Goal: Complete application form

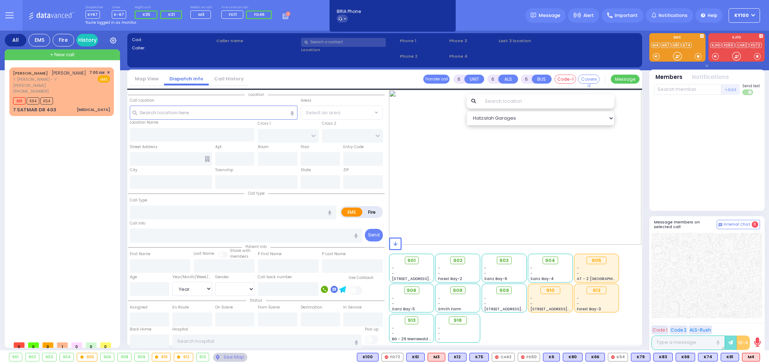
select select "Year"
select select "[DEMOGRAPHIC_DATA]"
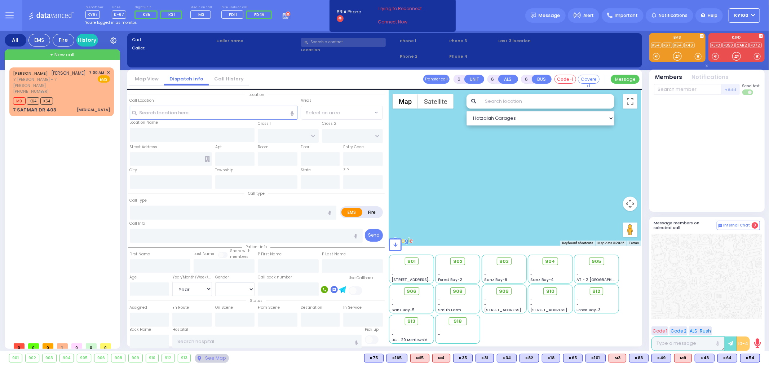
select select
type input "[MEDICAL_DATA]"
radio input "true"
type input "[PERSON_NAME]"
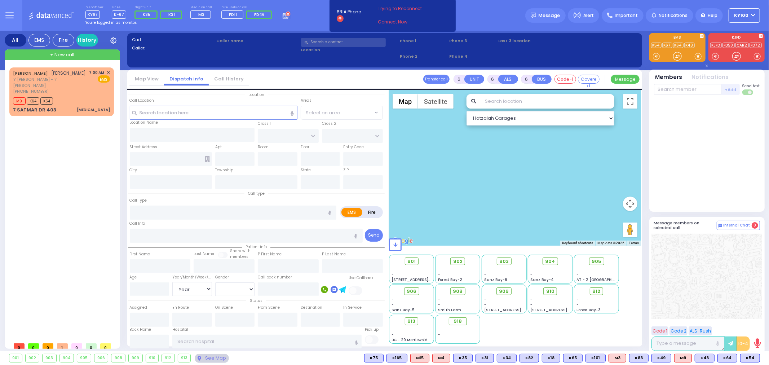
type input "Shulom"
type input "Krausz"
type input "13"
select select "Year"
select select "[DEMOGRAPHIC_DATA]"
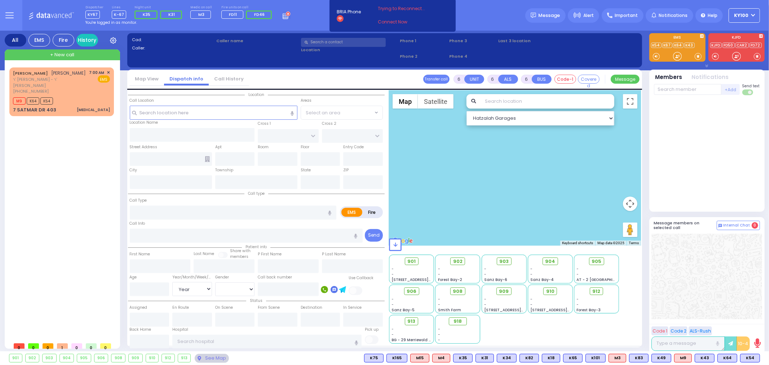
type input "07:00"
type input "07:02"
type input "SIGET COURT"
type input "ACRES RD"
type input "7 SATMAR DR"
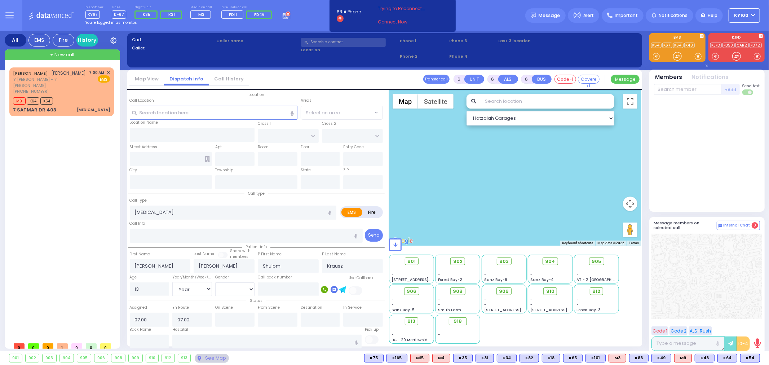
type input "403"
type input "[PERSON_NAME]"
type input "[US_STATE]"
type input "10950"
select select "SECTION 3"
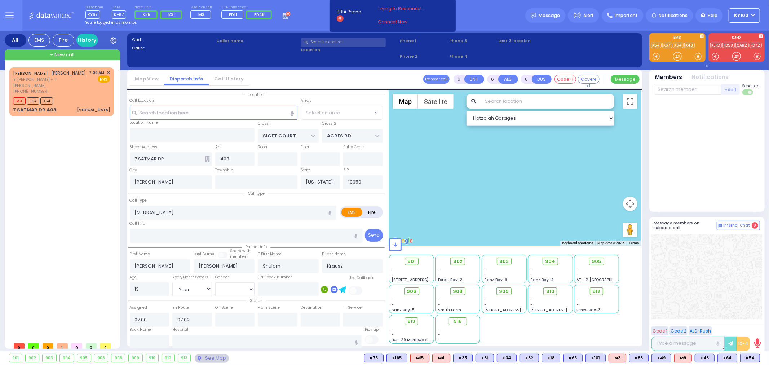
select select "Hatzalah Garages"
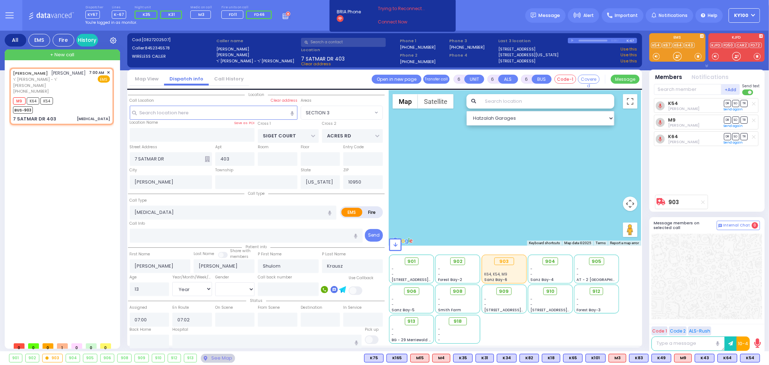
select select
radio input "true"
select select "Year"
select select "[DEMOGRAPHIC_DATA]"
radio input "true"
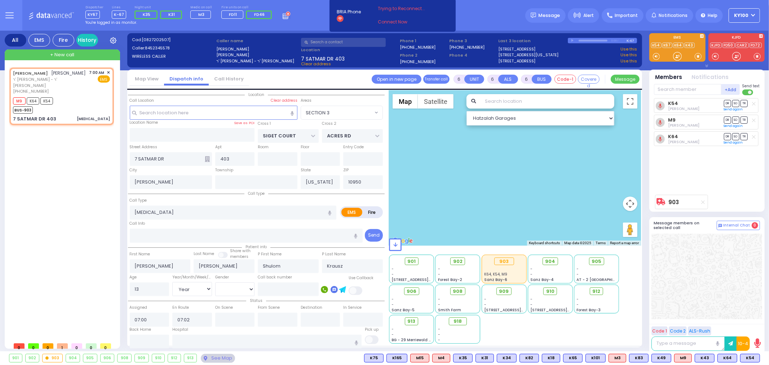
select select "Year"
select select "[DEMOGRAPHIC_DATA]"
radio input "true"
select select "Year"
select select "[DEMOGRAPHIC_DATA]"
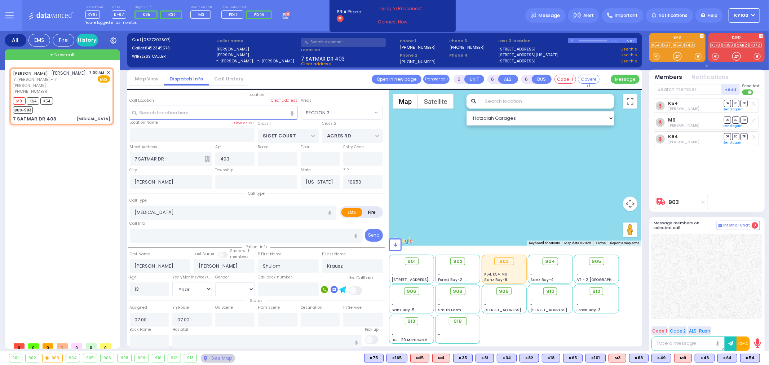
select select "SECTION 3"
select select "Hatzalah Garages"
select select
radio input "true"
select select "Year"
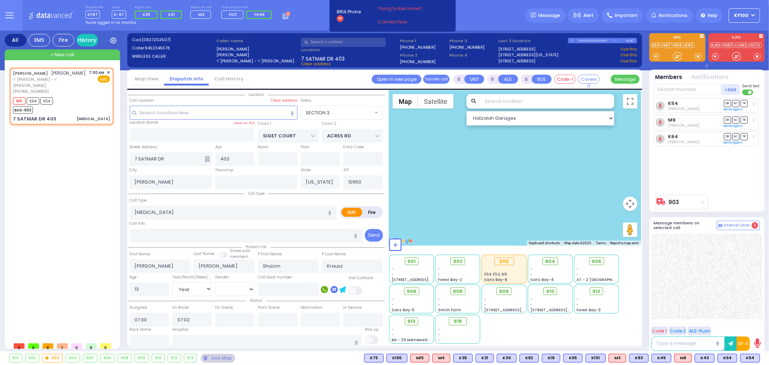
select select "[DEMOGRAPHIC_DATA]"
select select "Hatzalah Garages"
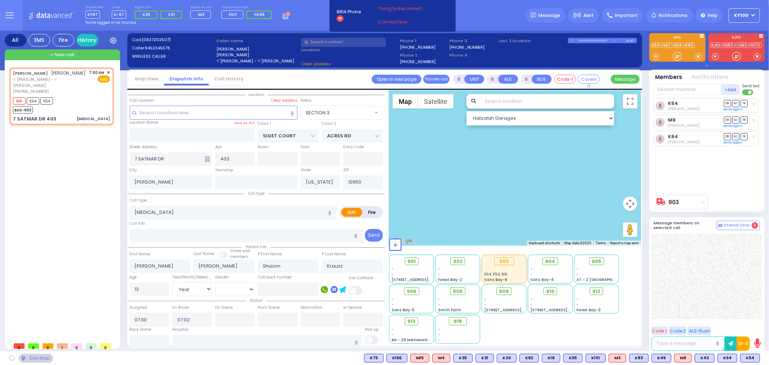
radio input "true"
select select "Year"
select select "[DEMOGRAPHIC_DATA]"
select select "SECTION 3"
select select "Hatzalah Garages"
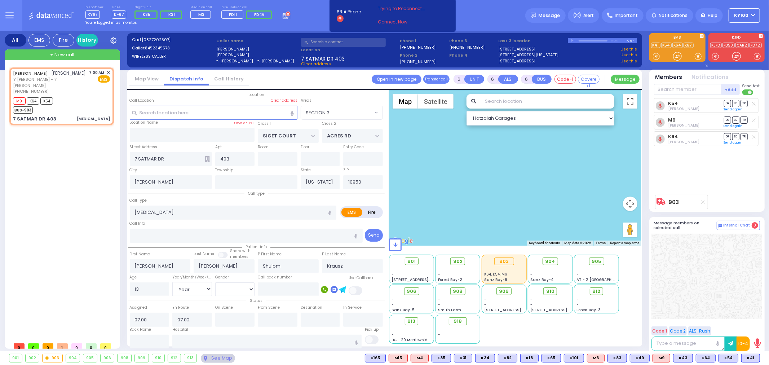
select select
radio input "true"
select select "Year"
select select "[DEMOGRAPHIC_DATA]"
select select "SECTION 3"
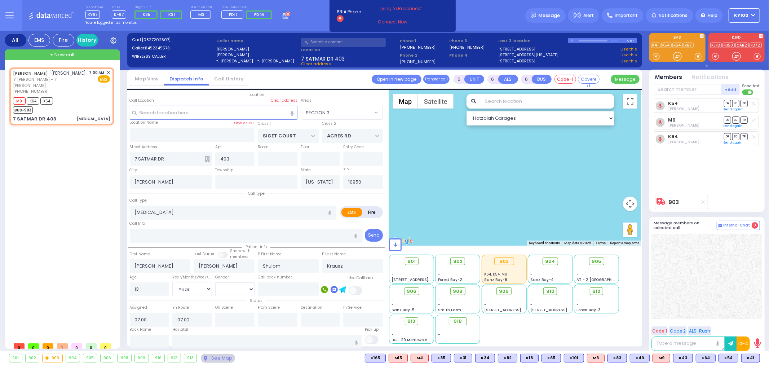
select select "Hatzalah Garages"
select select
radio input "true"
select select "Year"
select select "[DEMOGRAPHIC_DATA]"
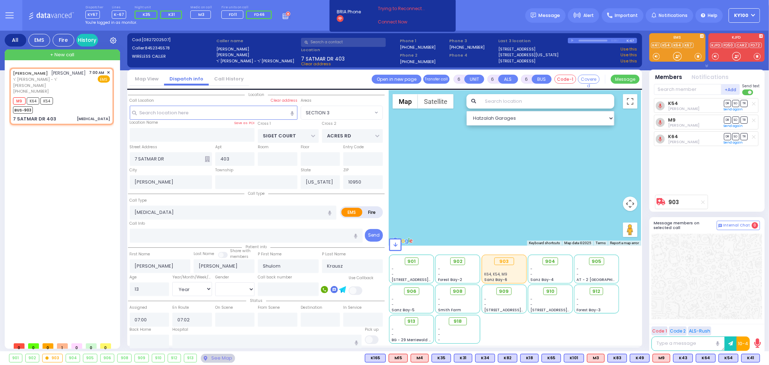
select select "SECTION 3"
select select "Hatzalah Garages"
